Goal: Find specific page/section: Find specific page/section

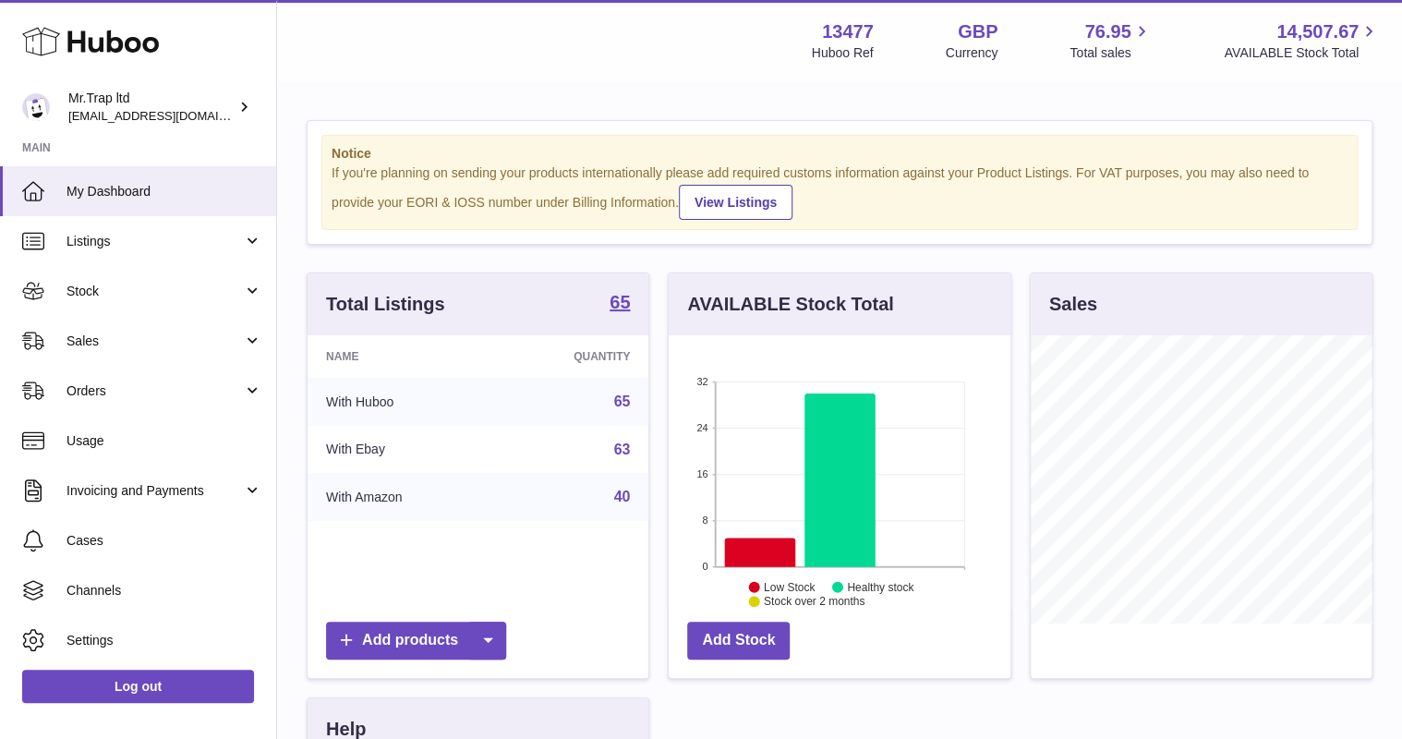
scroll to position [288, 341]
click at [114, 347] on span "Sales" at bounding box center [154, 341] width 176 height 18
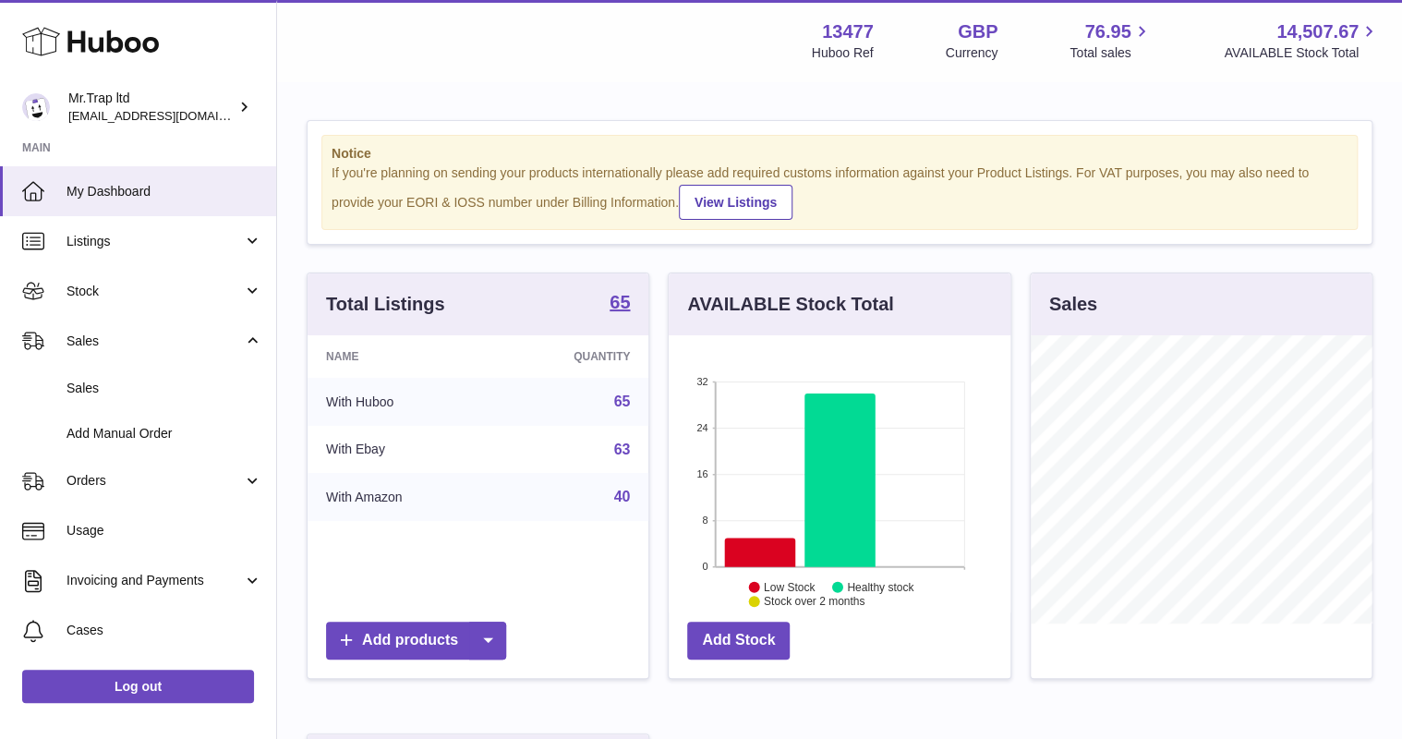
click at [115, 373] on link "Sales" at bounding box center [138, 388] width 276 height 45
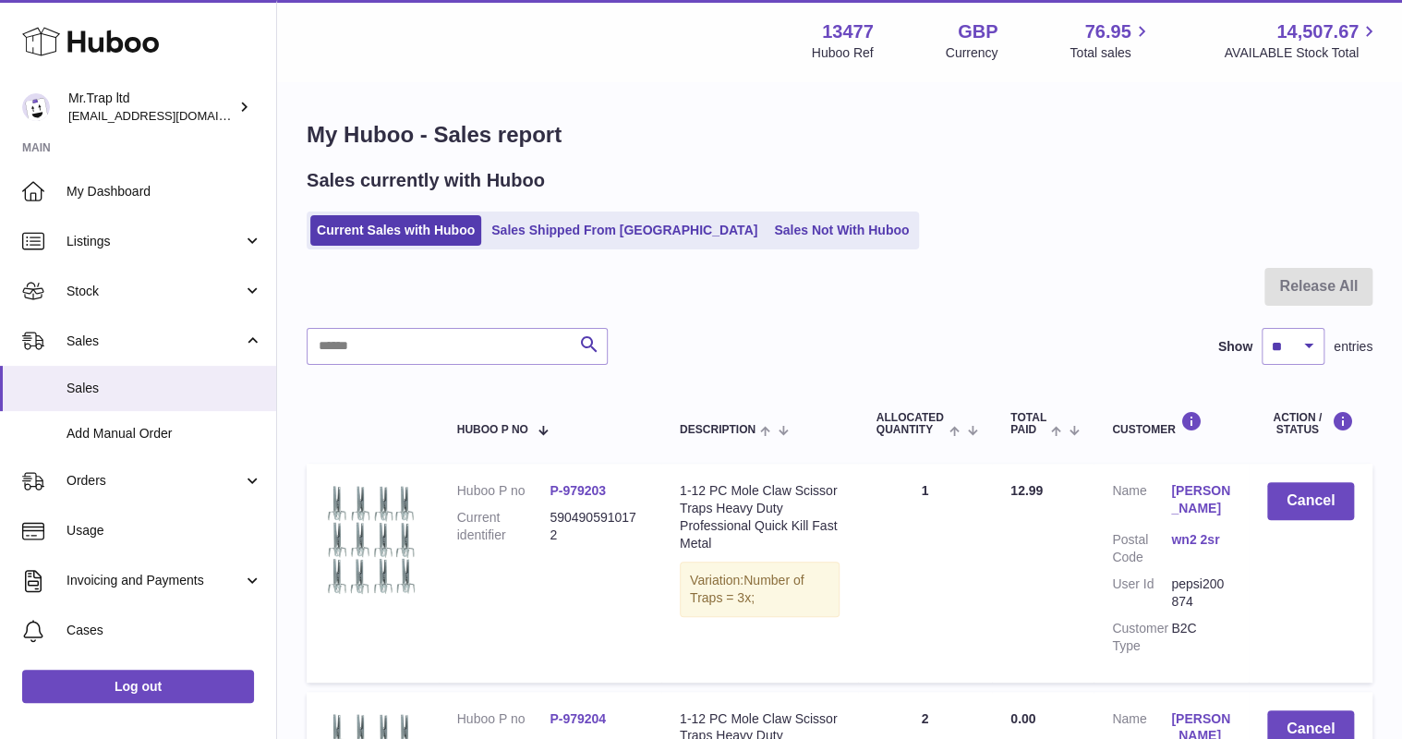
click at [767, 242] on link "Sales Not With Huboo" at bounding box center [841, 230] width 148 height 30
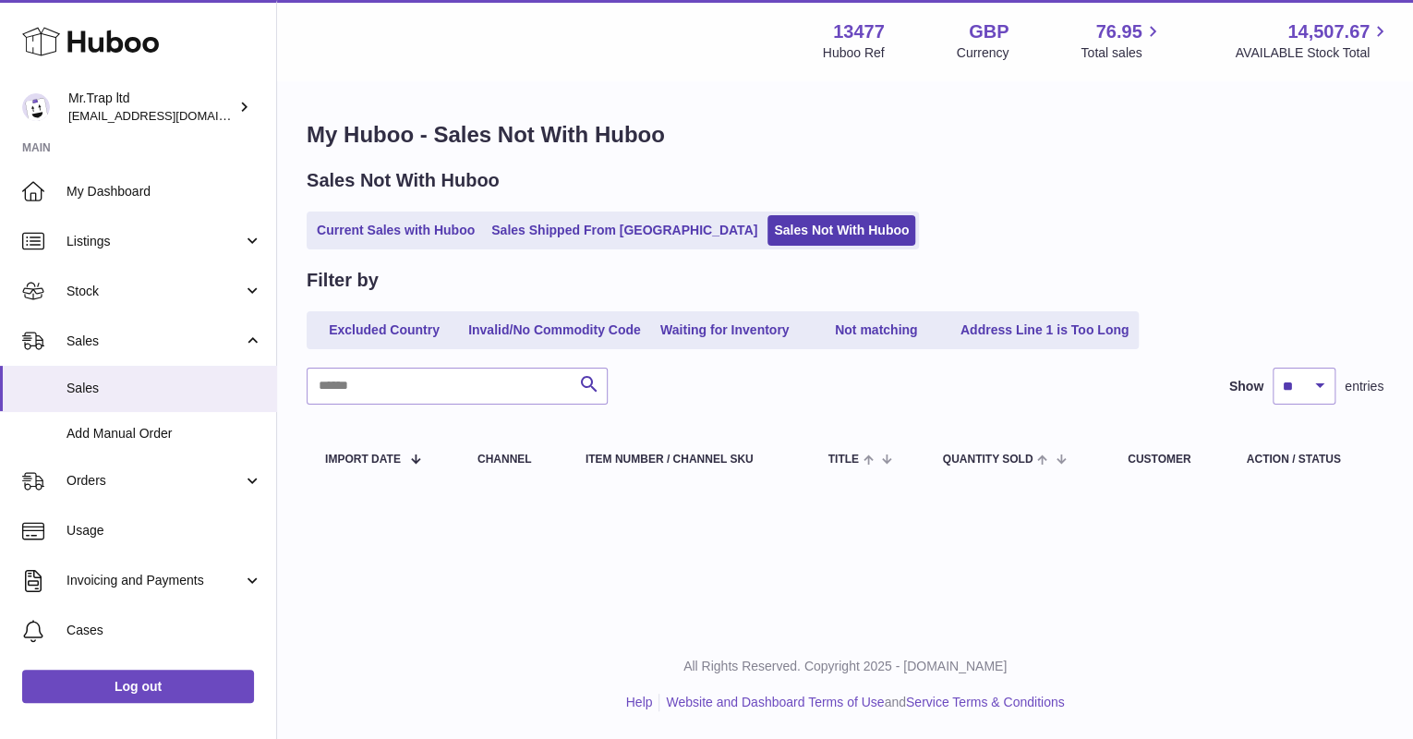
click at [461, 232] on link "Current Sales with Huboo" at bounding box center [395, 230] width 171 height 30
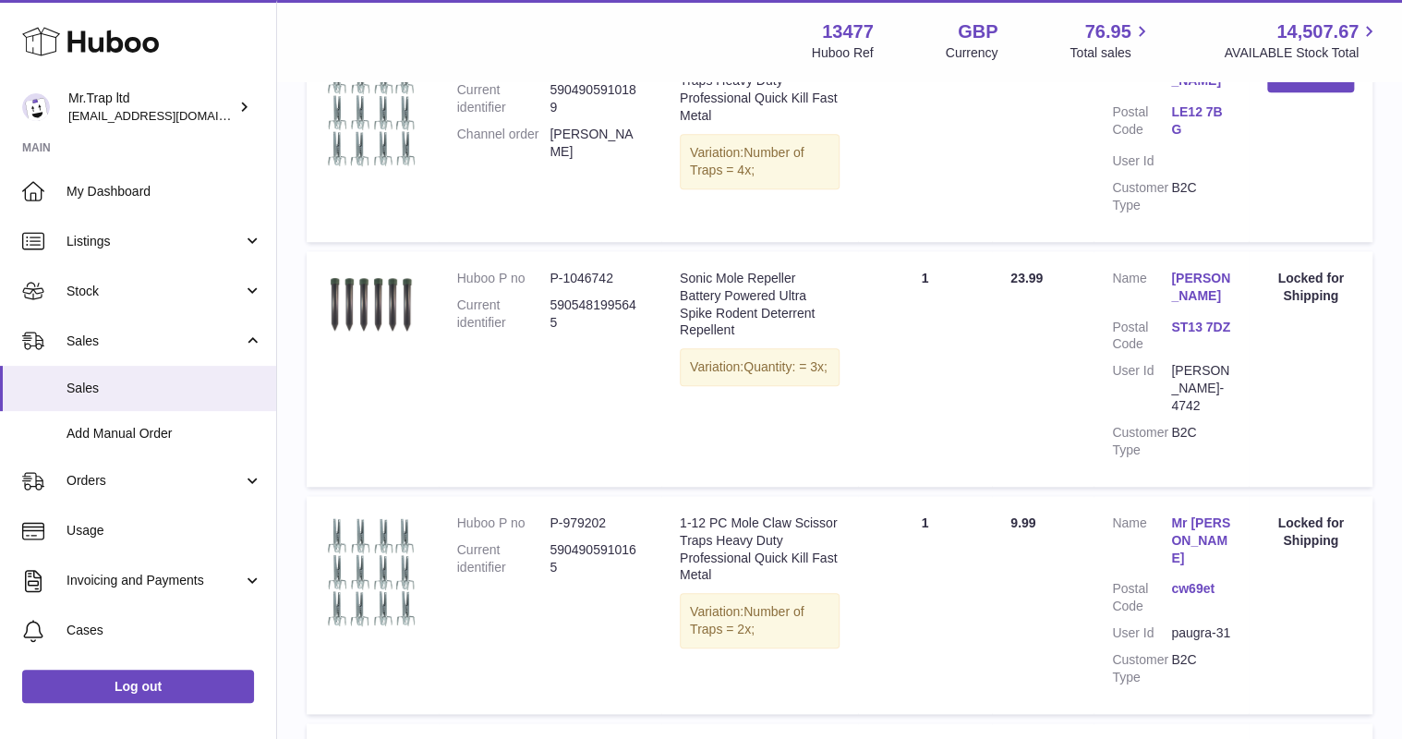
scroll to position [665, 0]
